Goal: Contribute content

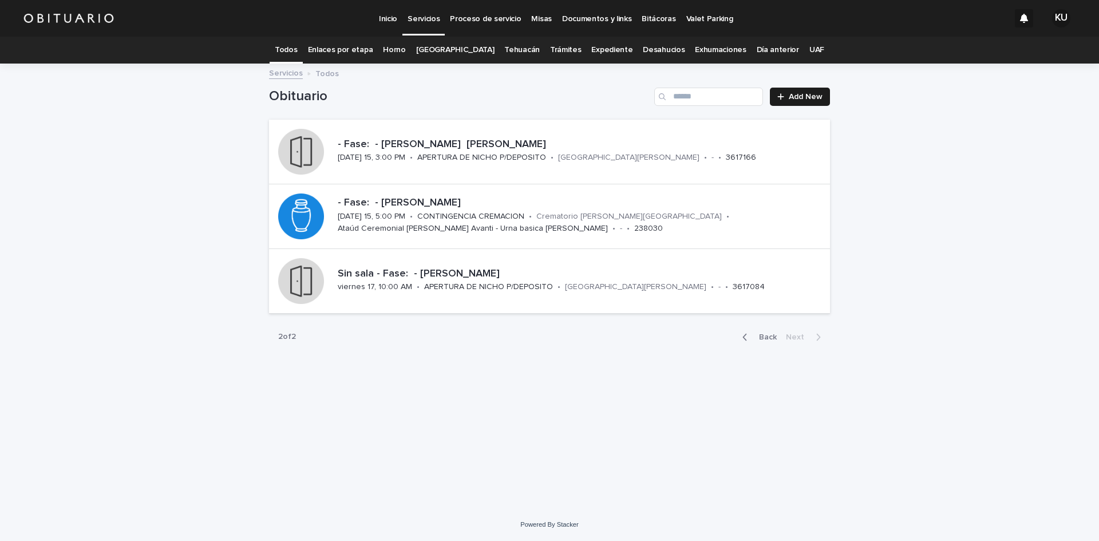
drag, startPoint x: 755, startPoint y: 334, endPoint x: 773, endPoint y: 330, distance: 18.8
click at [755, 334] on span "Back" at bounding box center [764, 337] width 25 height 8
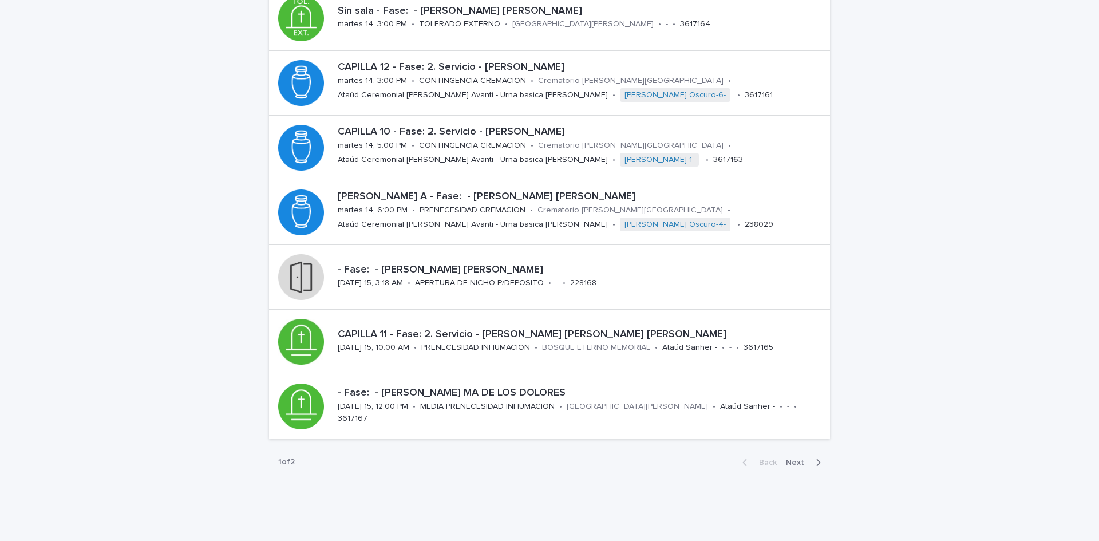
scroll to position [353, 0]
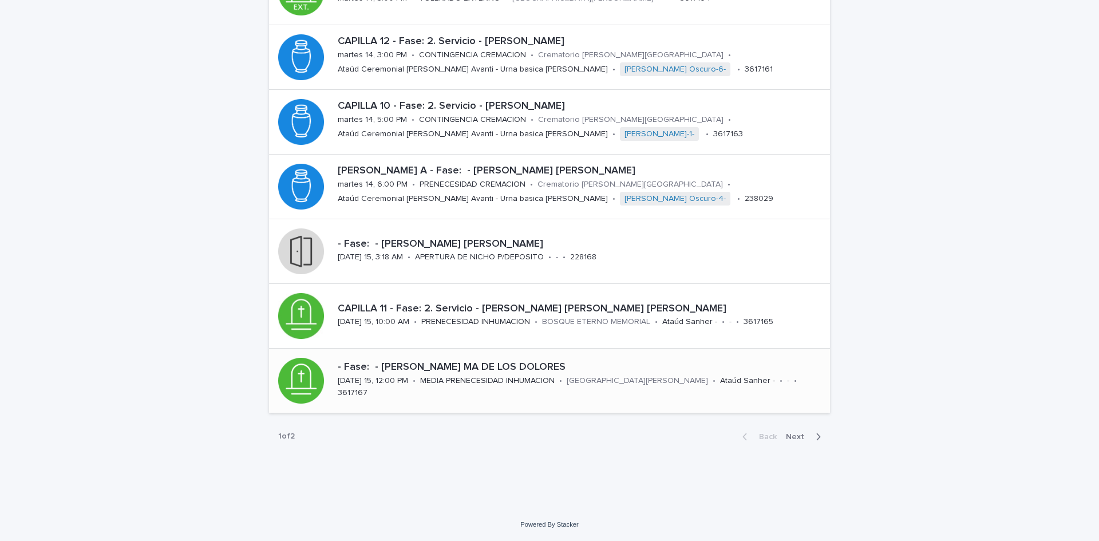
click at [562, 357] on div "- Fase: - [PERSON_NAME] MA DE LOS DOLORES [DATE] 15, 12:00 PM • MEDIA PRENECESI…" at bounding box center [581, 381] width 497 height 48
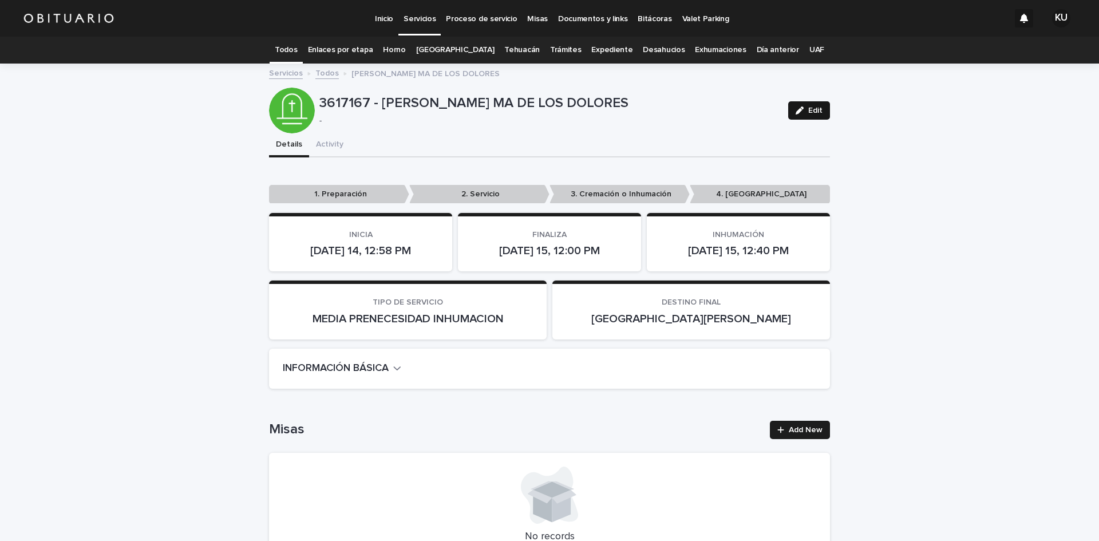
click at [812, 113] on span "Edit" at bounding box center [815, 110] width 14 height 8
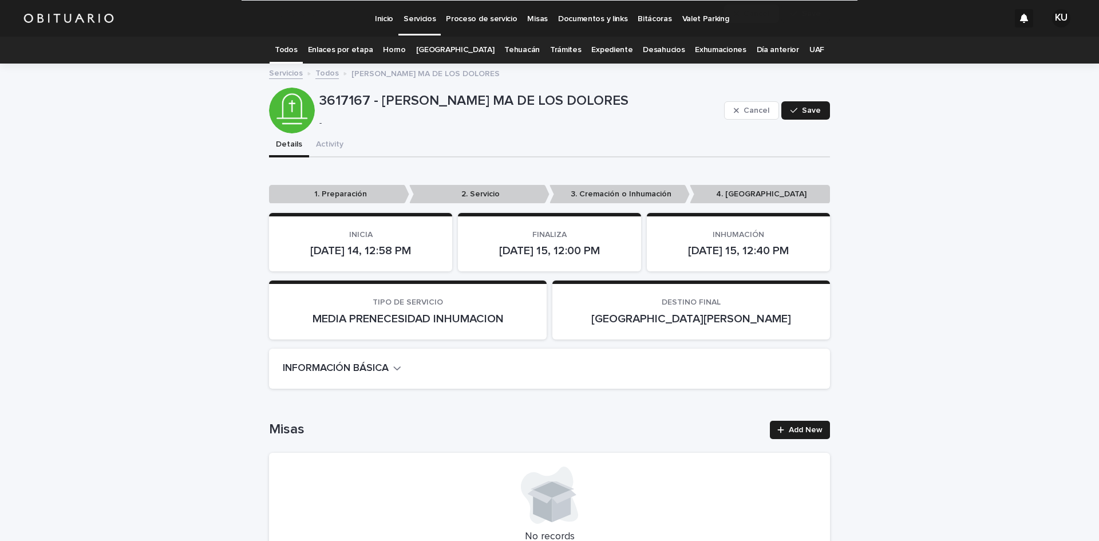
scroll to position [3158, 0]
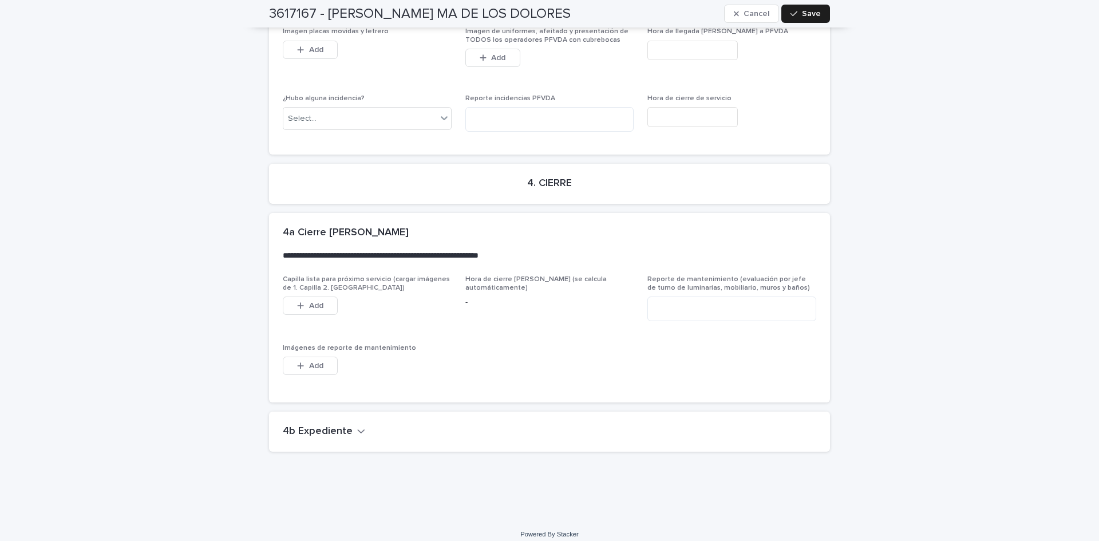
click at [337, 425] on h2 "4b Expediente" at bounding box center [318, 431] width 70 height 13
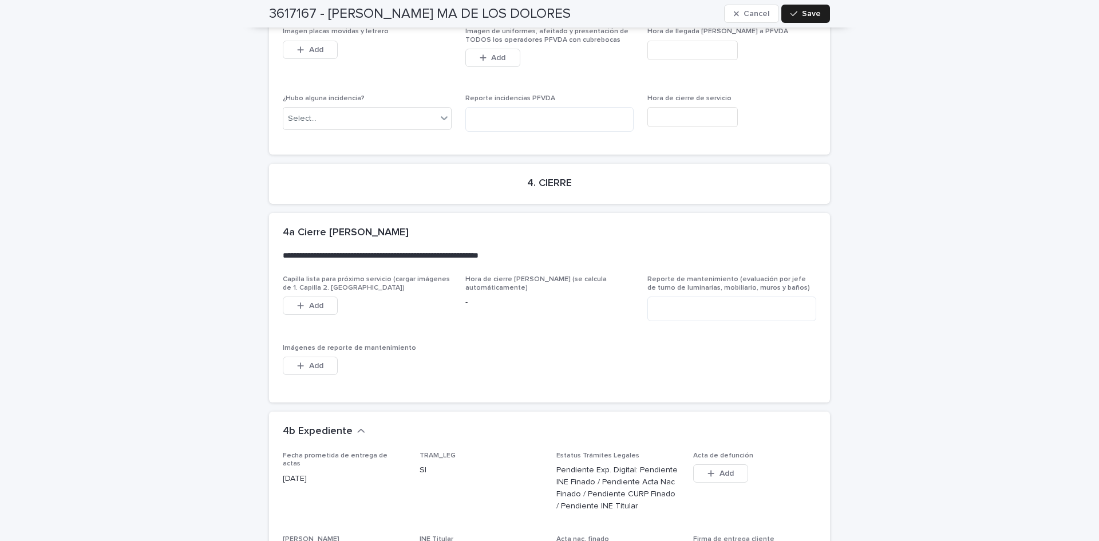
scroll to position [3584, 0]
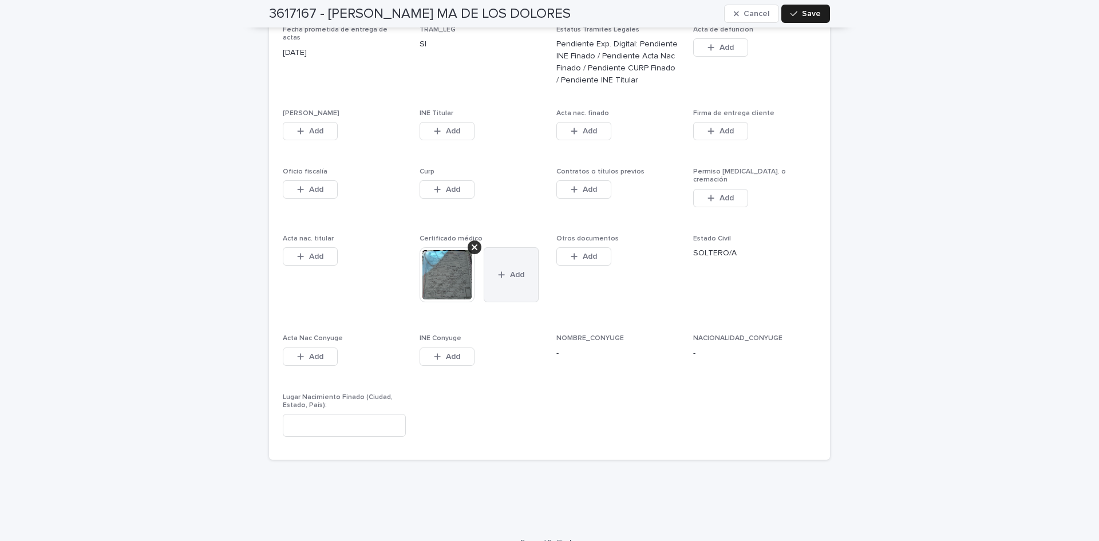
click at [518, 273] on button "Add" at bounding box center [511, 274] width 55 height 55
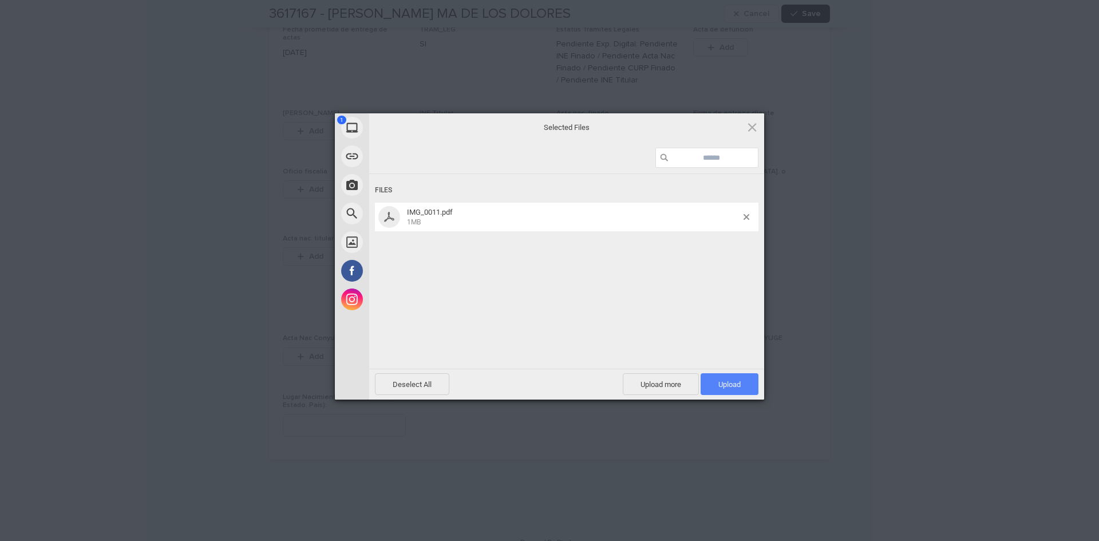
click at [728, 390] on span "Upload 1" at bounding box center [730, 384] width 58 height 22
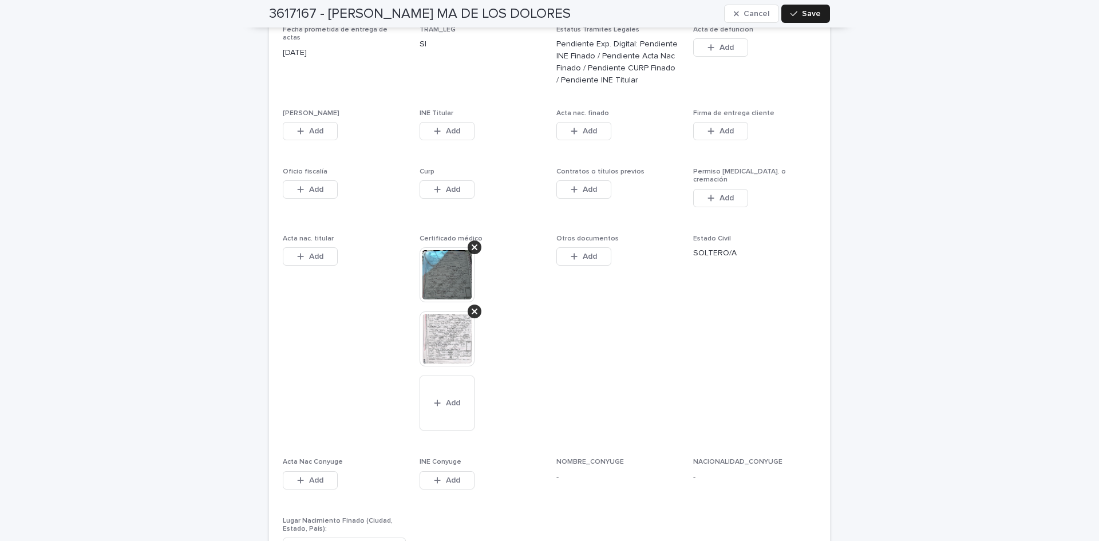
drag, startPoint x: 596, startPoint y: 178, endPoint x: 626, endPoint y: 478, distance: 301.5
click at [596, 180] on button "Add" at bounding box center [583, 189] width 55 height 18
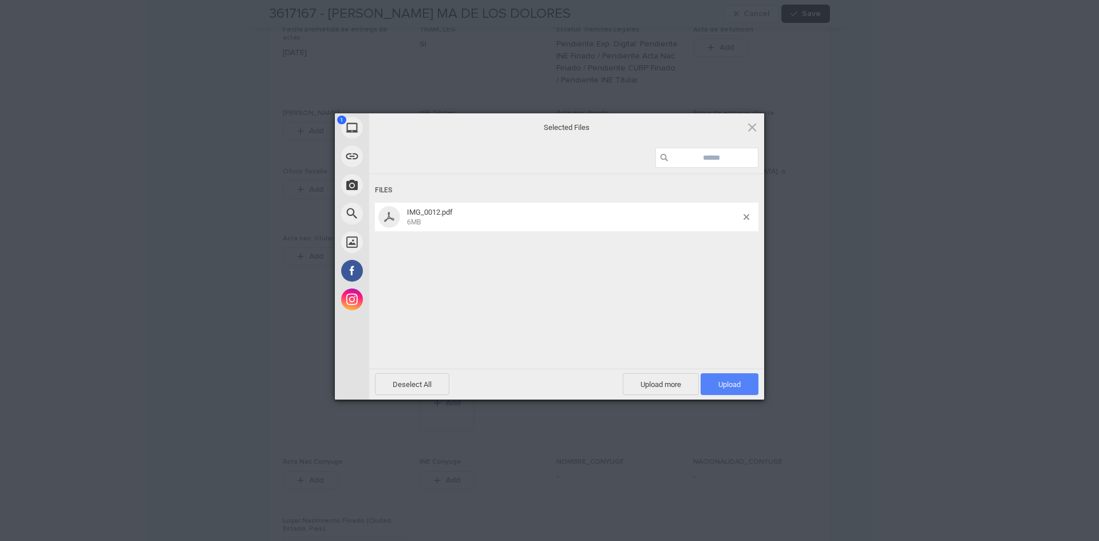
click at [714, 384] on span "Upload 1" at bounding box center [730, 384] width 58 height 22
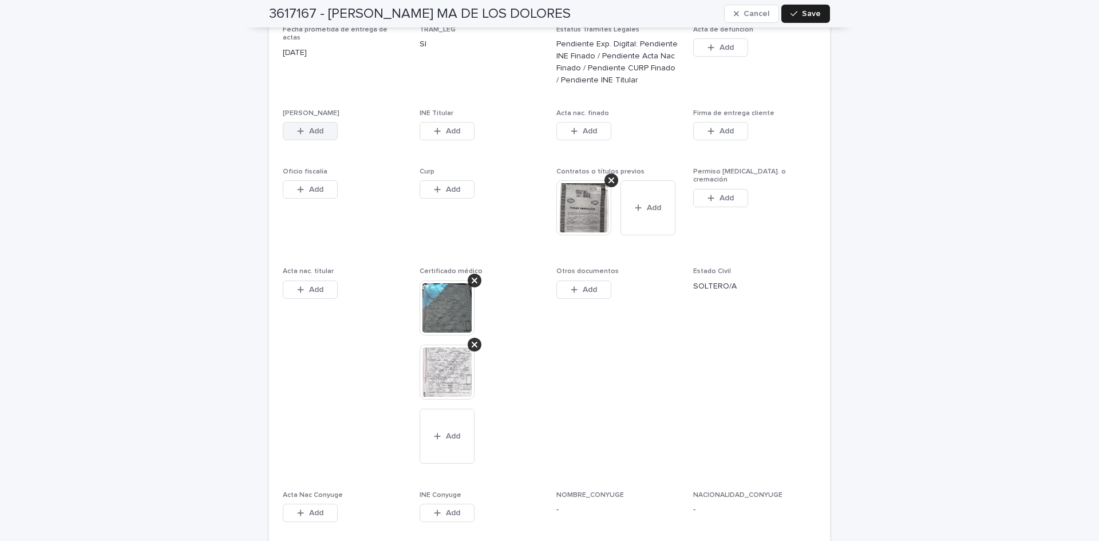
click at [314, 127] on span "Add" at bounding box center [316, 131] width 14 height 8
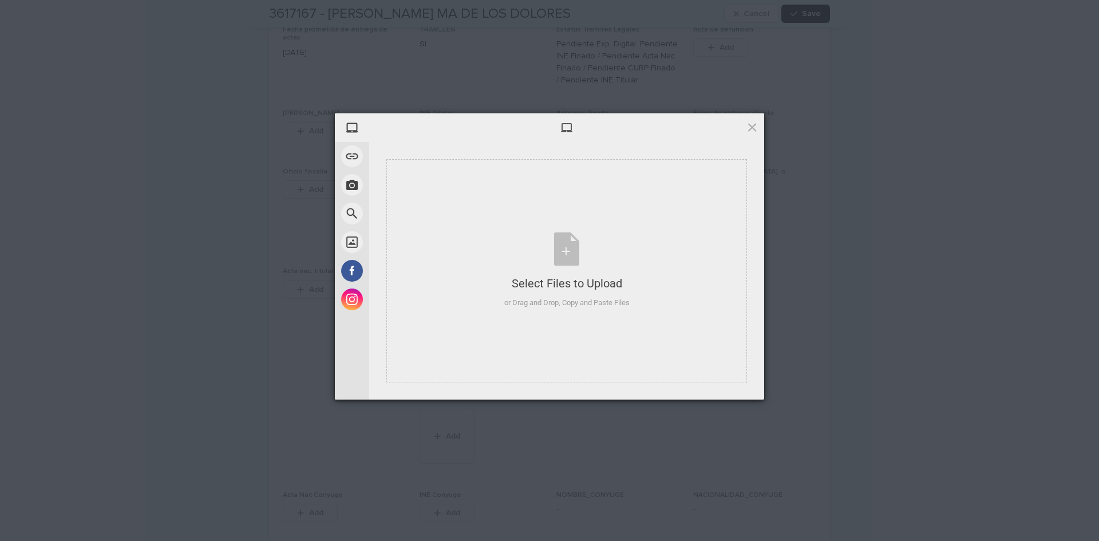
drag, startPoint x: 755, startPoint y: 130, endPoint x: 815, endPoint y: 322, distance: 201.5
click at [755, 130] on span at bounding box center [752, 127] width 13 height 13
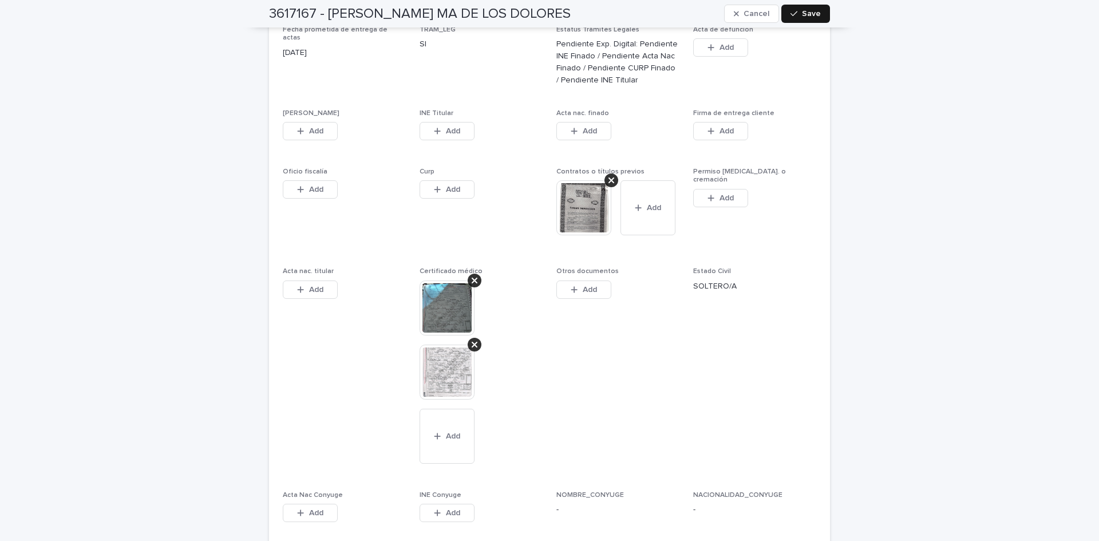
click at [808, 15] on span "Save" at bounding box center [811, 14] width 19 height 8
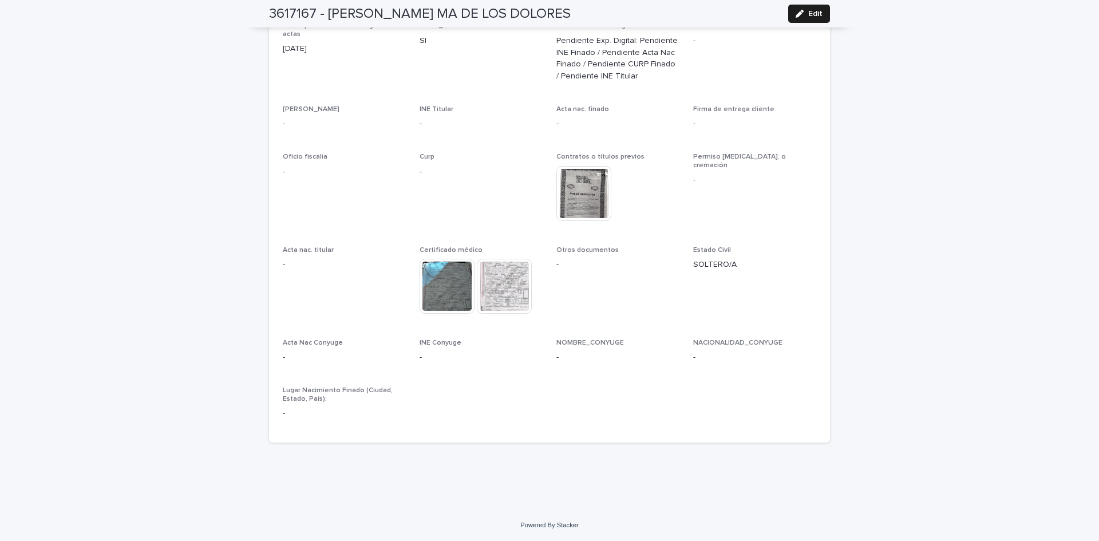
scroll to position [3232, 0]
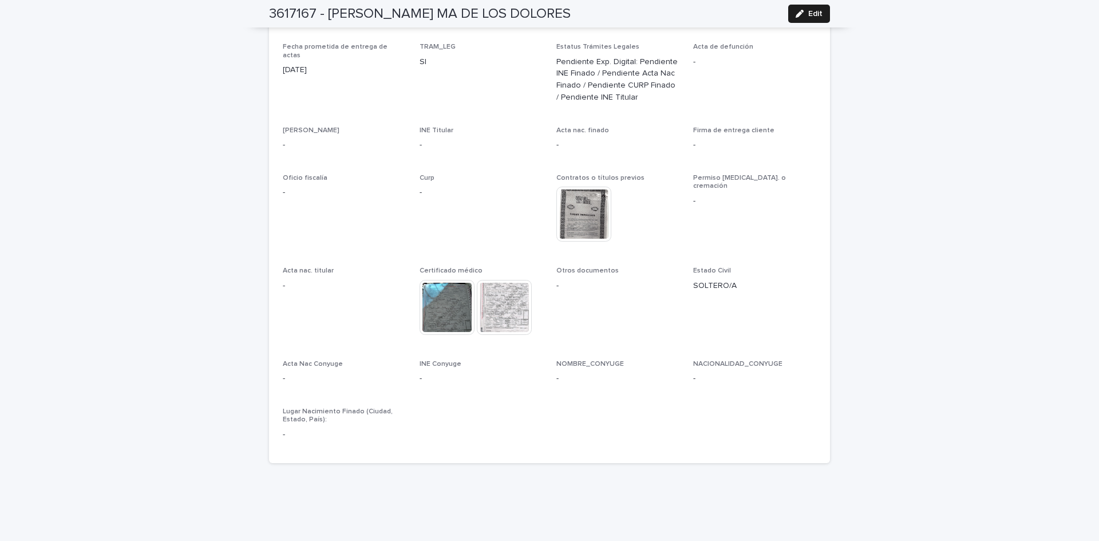
click at [800, 19] on button "Edit" at bounding box center [809, 14] width 42 height 18
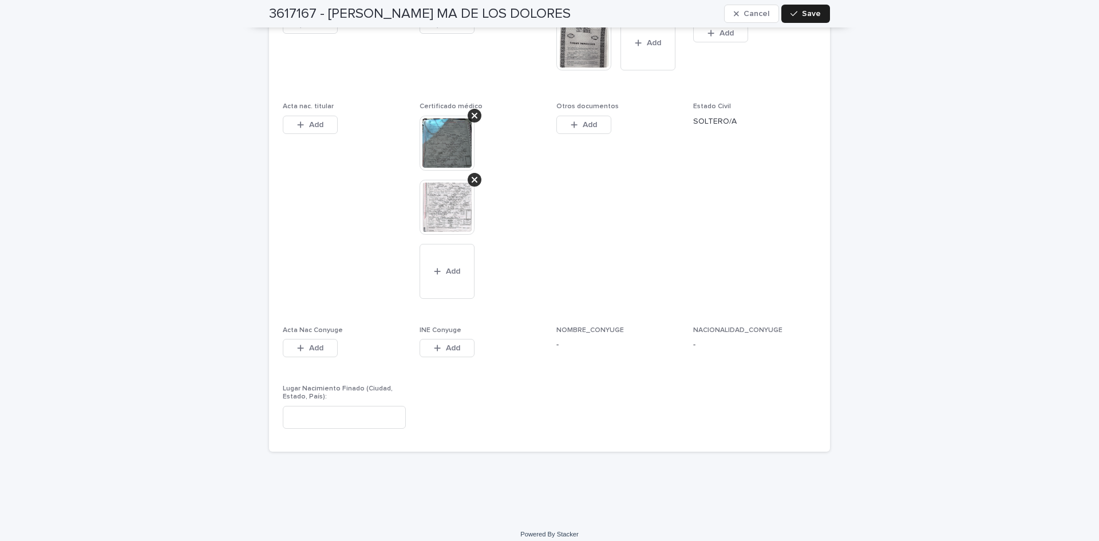
scroll to position [3501, 0]
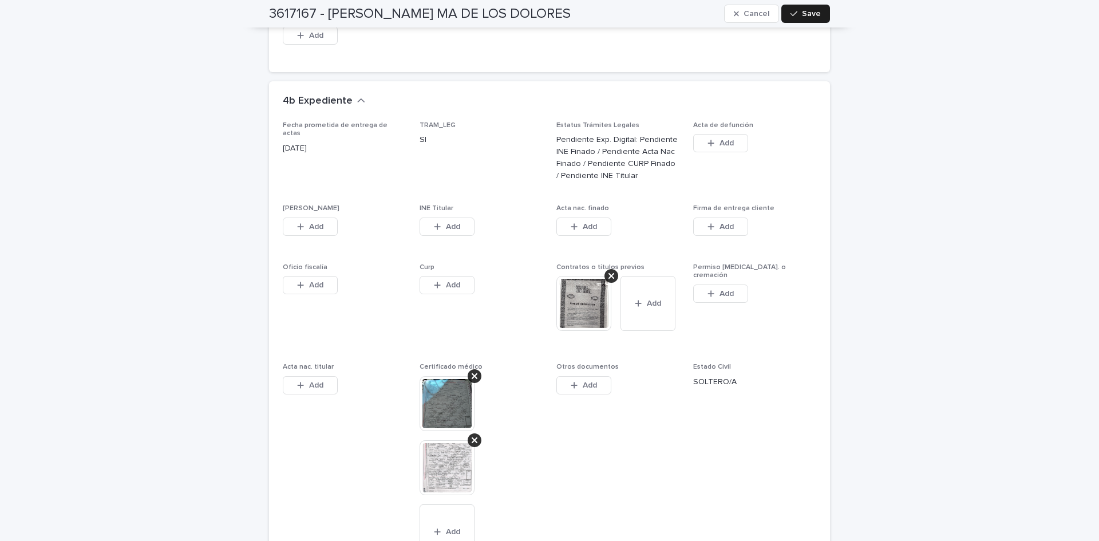
drag, startPoint x: 303, startPoint y: 223, endPoint x: 457, endPoint y: 342, distance: 195.1
click at [303, 222] on button "Add" at bounding box center [310, 227] width 55 height 18
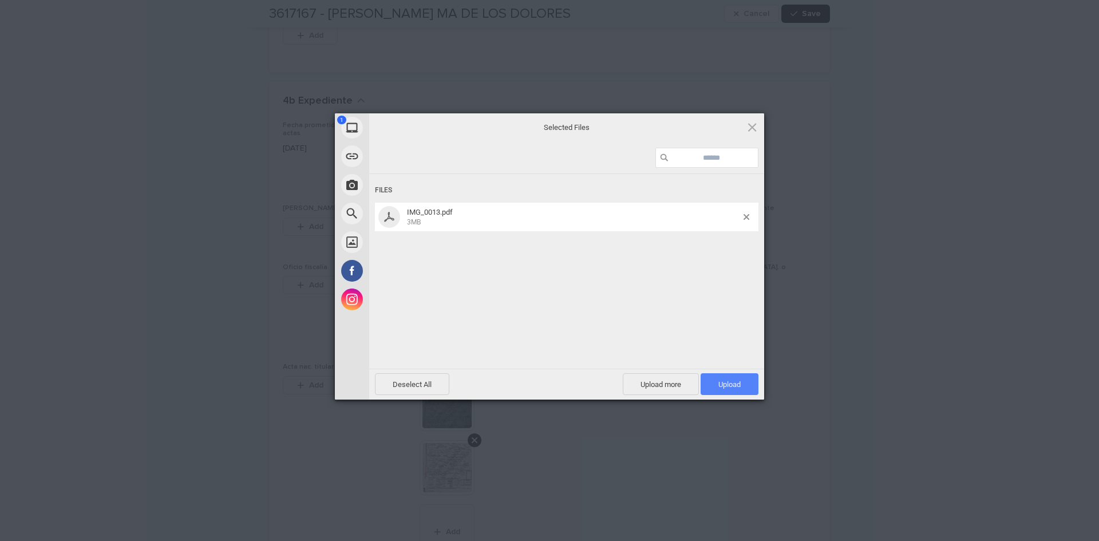
click at [711, 381] on span "Upload 1" at bounding box center [730, 384] width 58 height 22
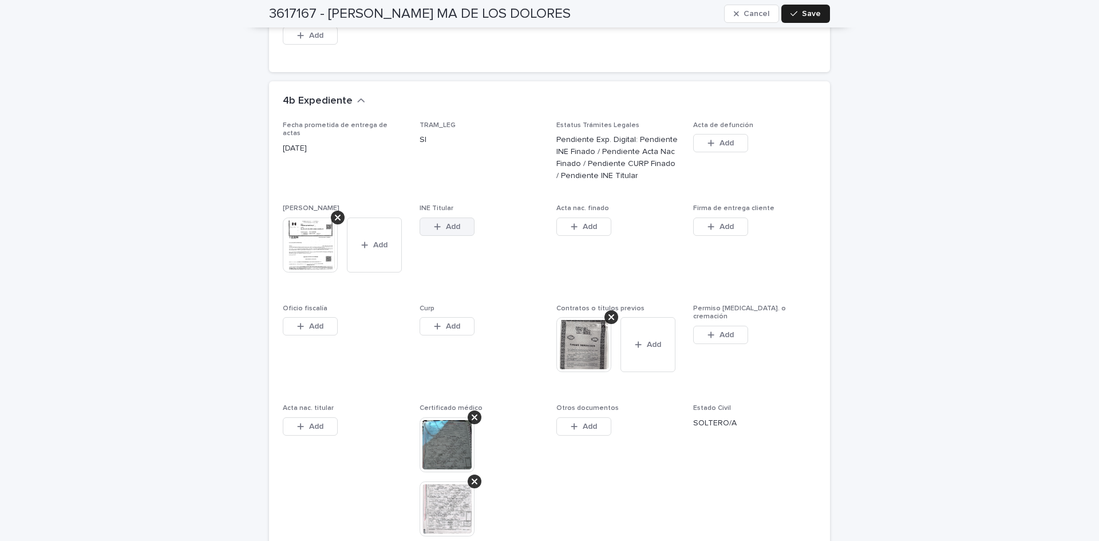
click at [451, 223] on span "Add" at bounding box center [453, 227] width 14 height 8
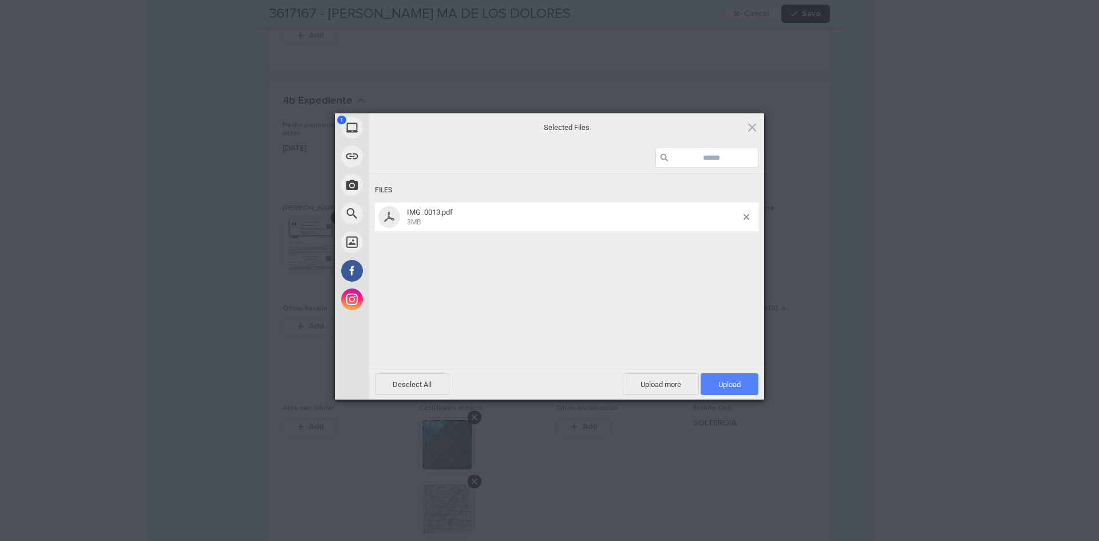
click at [732, 380] on span "Upload 1" at bounding box center [729, 384] width 22 height 9
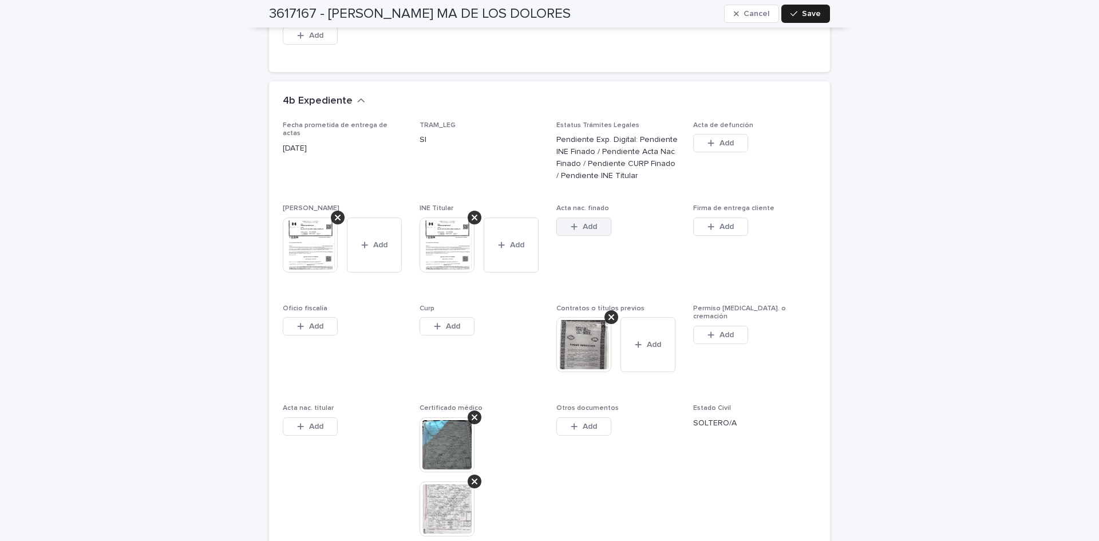
click at [579, 221] on button "Add" at bounding box center [583, 227] width 55 height 18
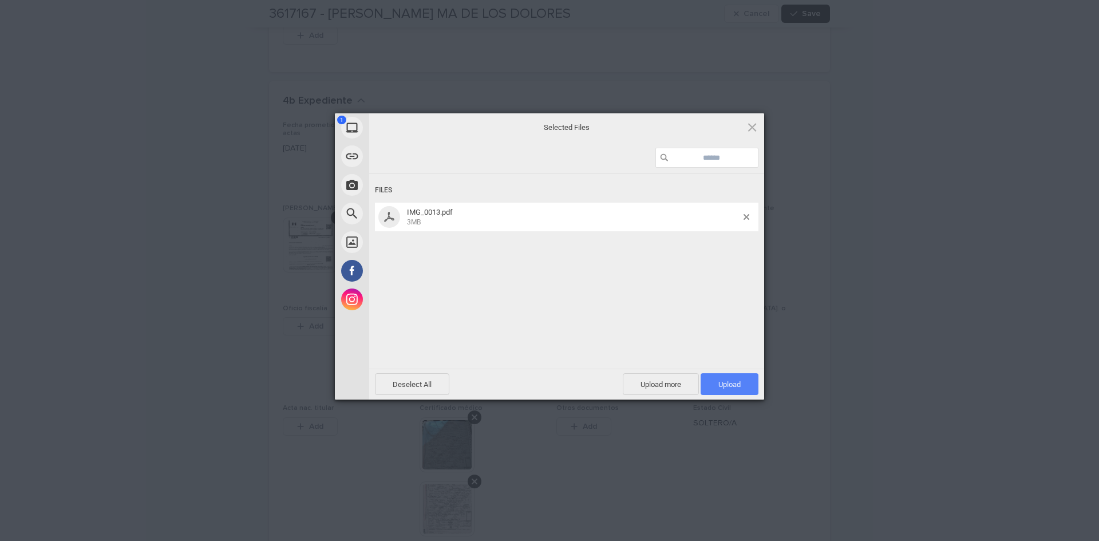
click at [744, 386] on span "Upload 1" at bounding box center [730, 384] width 58 height 22
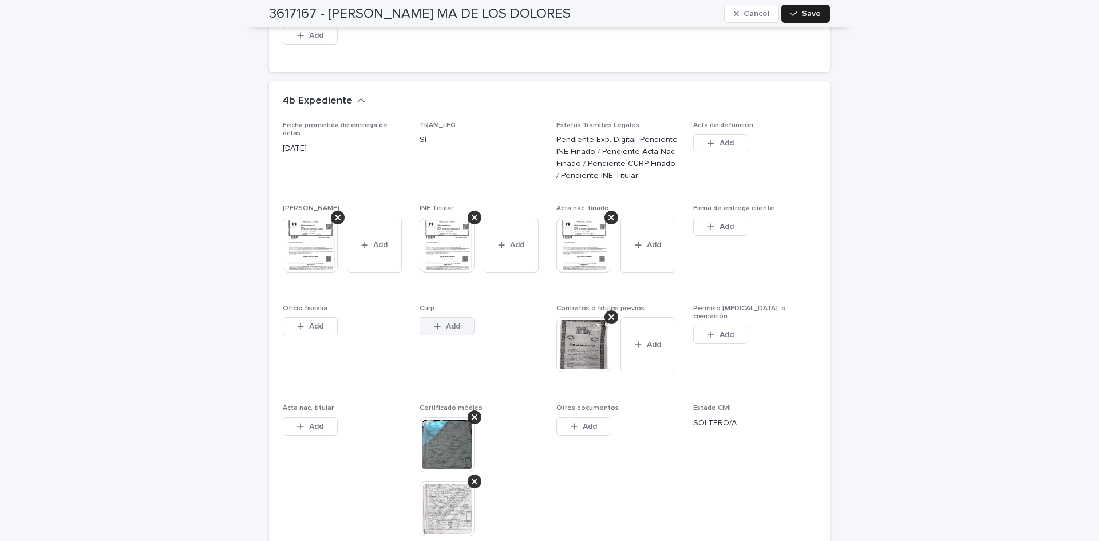
click at [457, 317] on button "Add" at bounding box center [447, 326] width 55 height 18
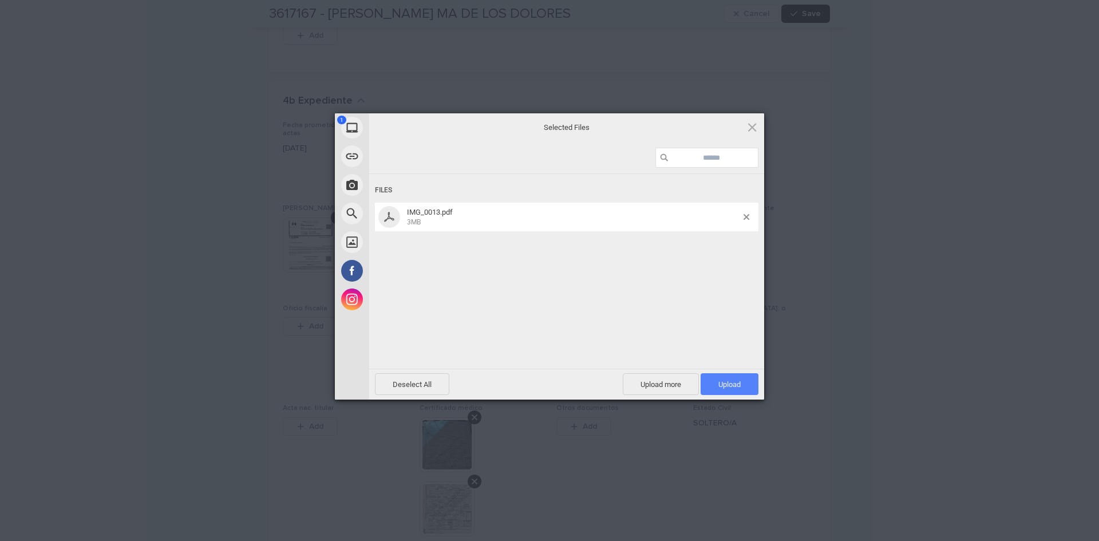
click at [729, 386] on span "Upload 1" at bounding box center [729, 384] width 22 height 9
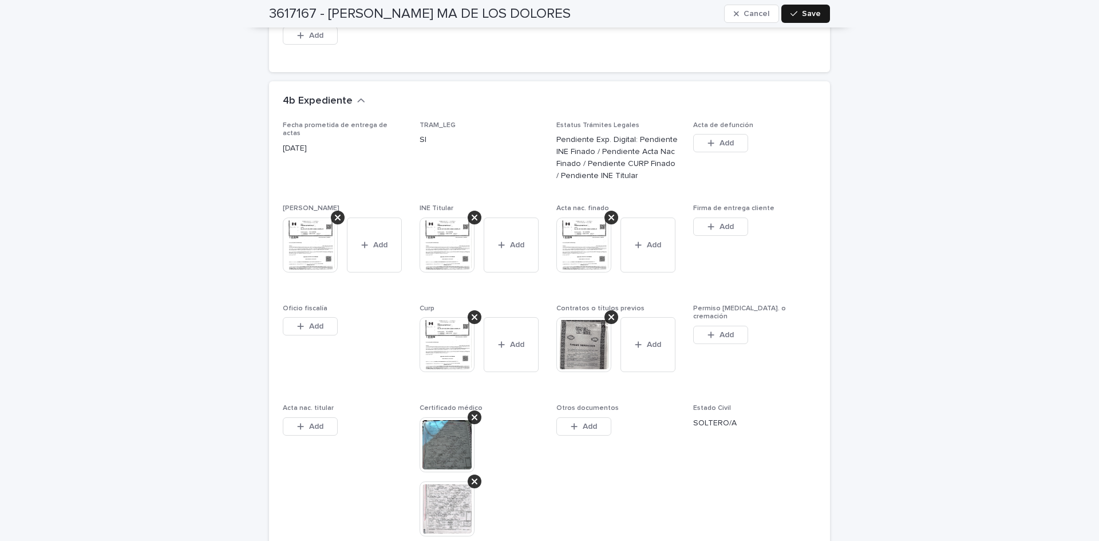
click at [803, 14] on span "Save" at bounding box center [811, 14] width 19 height 8
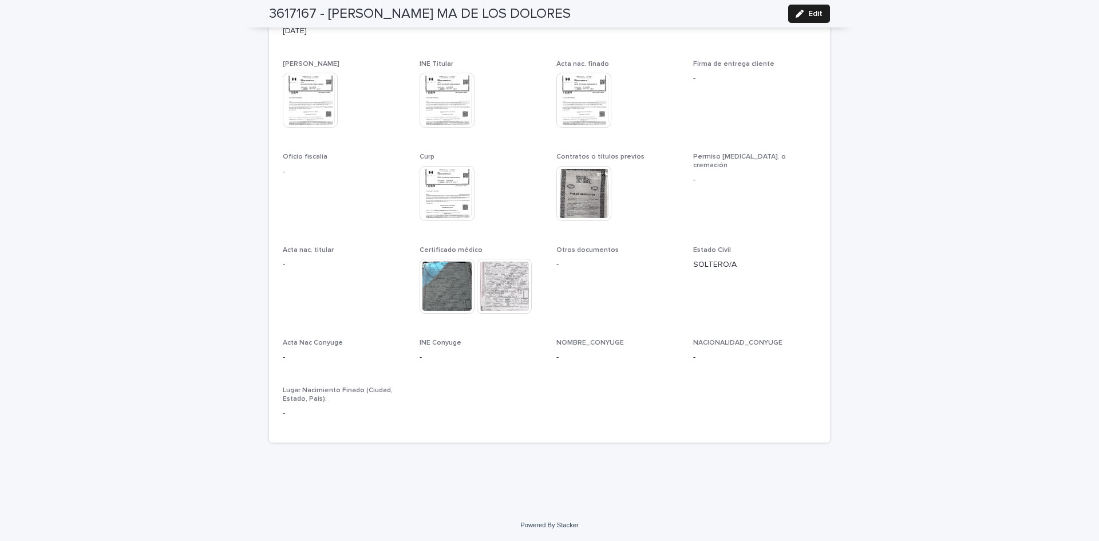
scroll to position [3253, 0]
